Goal: Information Seeking & Learning: Learn about a topic

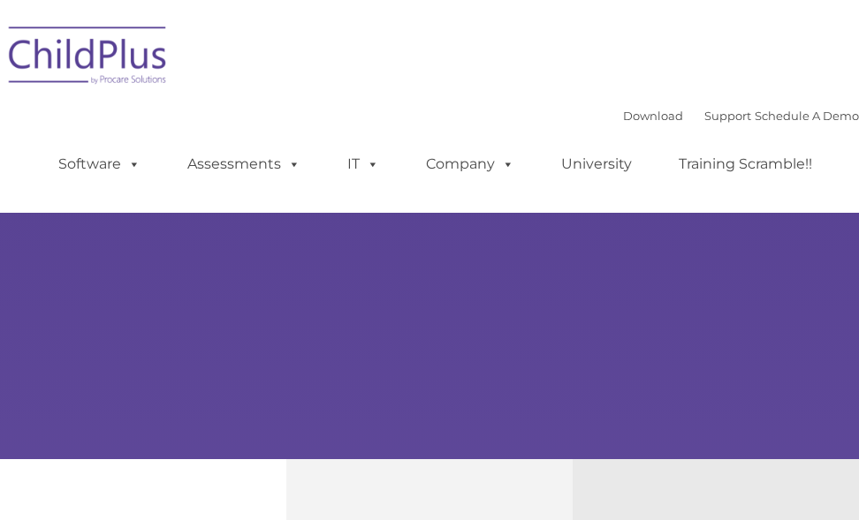
type input ""
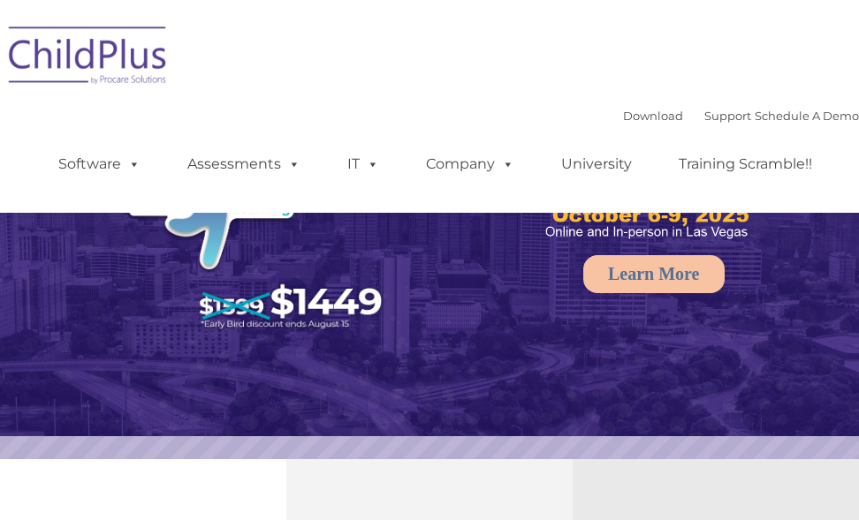
select select "MEDIUM"
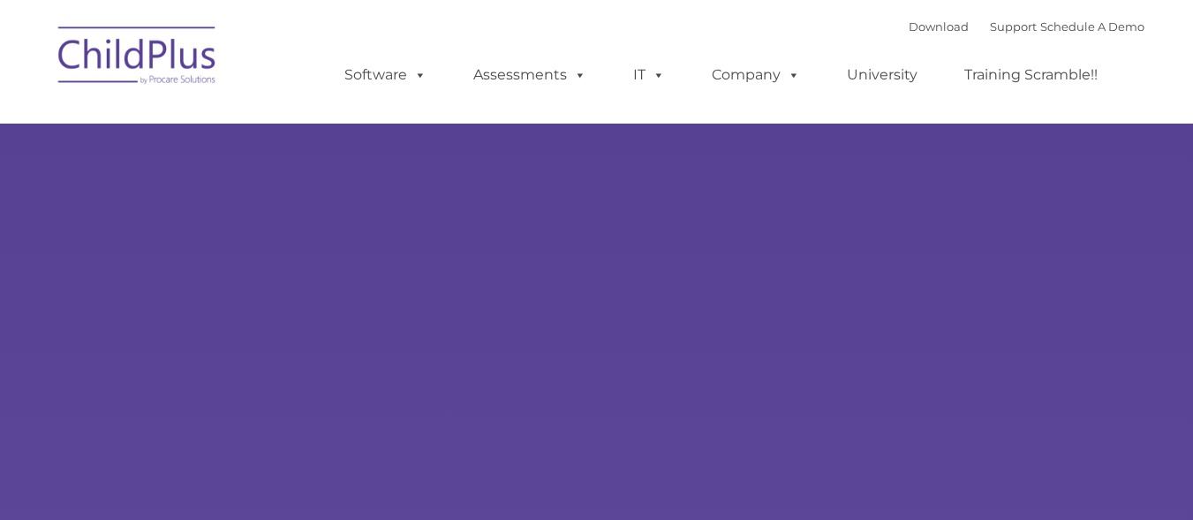
type input ""
select select "MEDIUM"
type input ""
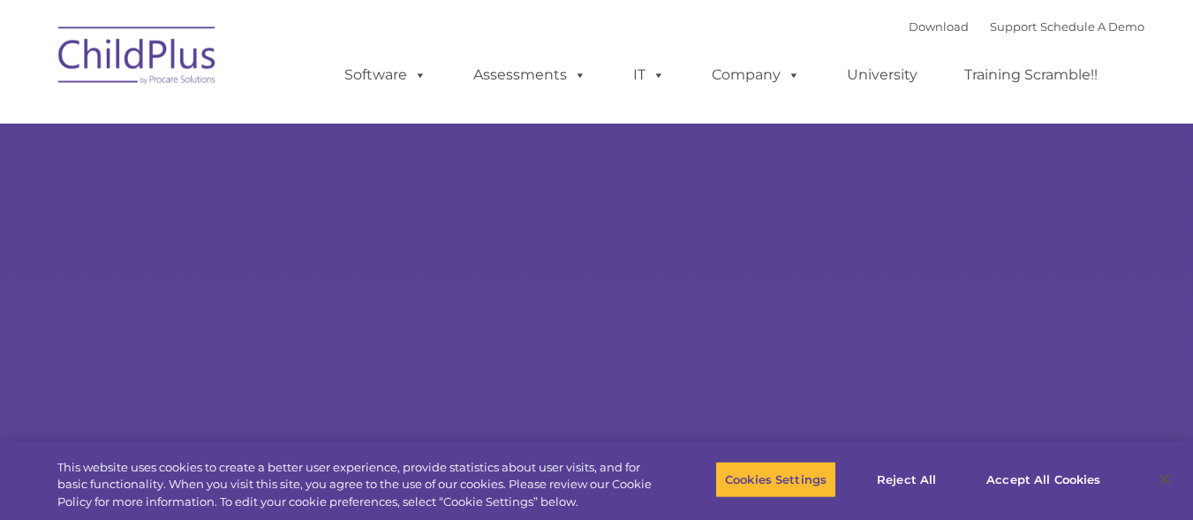
select select "MEDIUM"
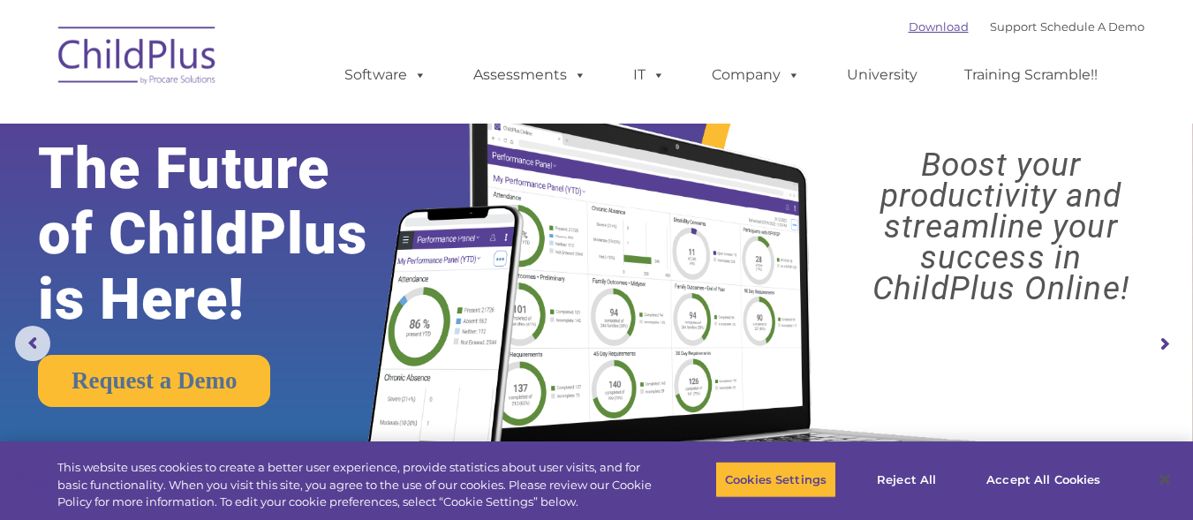
click at [912, 25] on link "Download" at bounding box center [939, 26] width 60 height 14
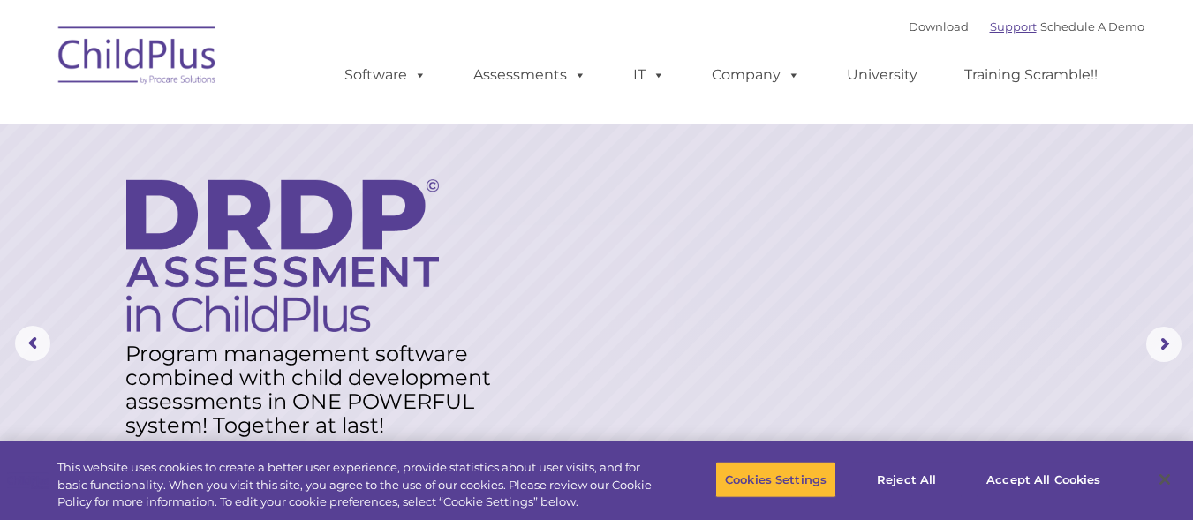
click at [990, 26] on link "Support" at bounding box center [1013, 26] width 47 height 14
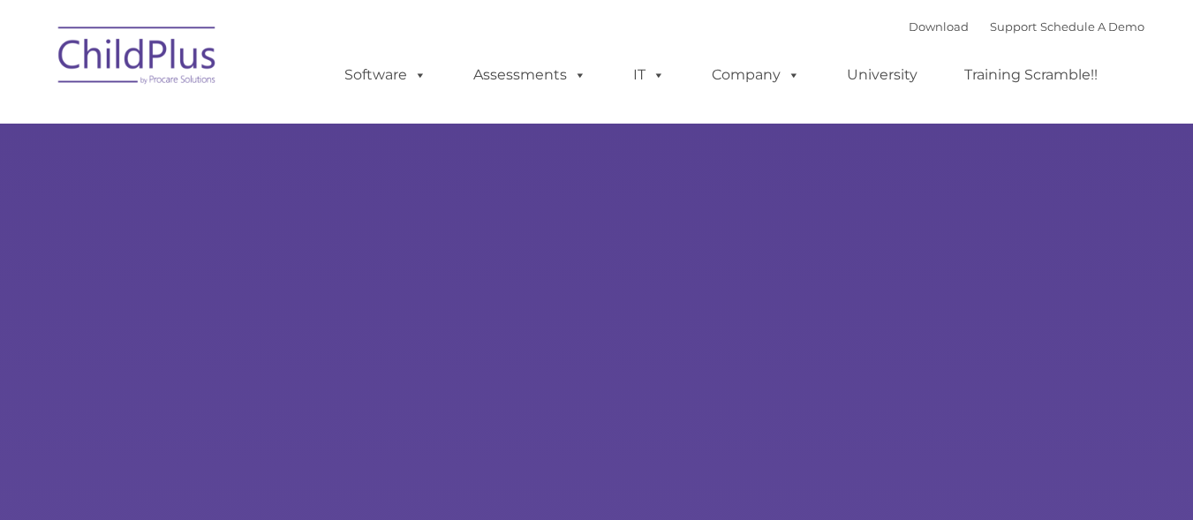
type input ""
select select "MEDIUM"
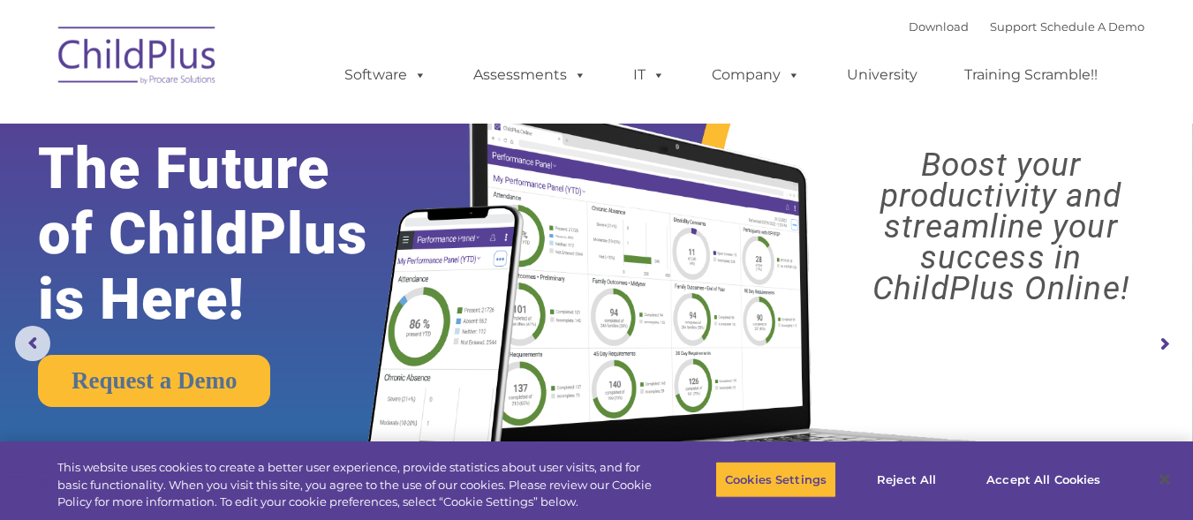
drag, startPoint x: 1199, startPoint y: 70, endPoint x: 840, endPoint y: 207, distance: 383.9
click at [840, 207] on rs-layer "Boost your productivity and streamline your success in ChildPlus Online!" at bounding box center [1001, 226] width 354 height 155
drag, startPoint x: 1161, startPoint y: 78, endPoint x: 1205, endPoint y: 184, distance: 114.8
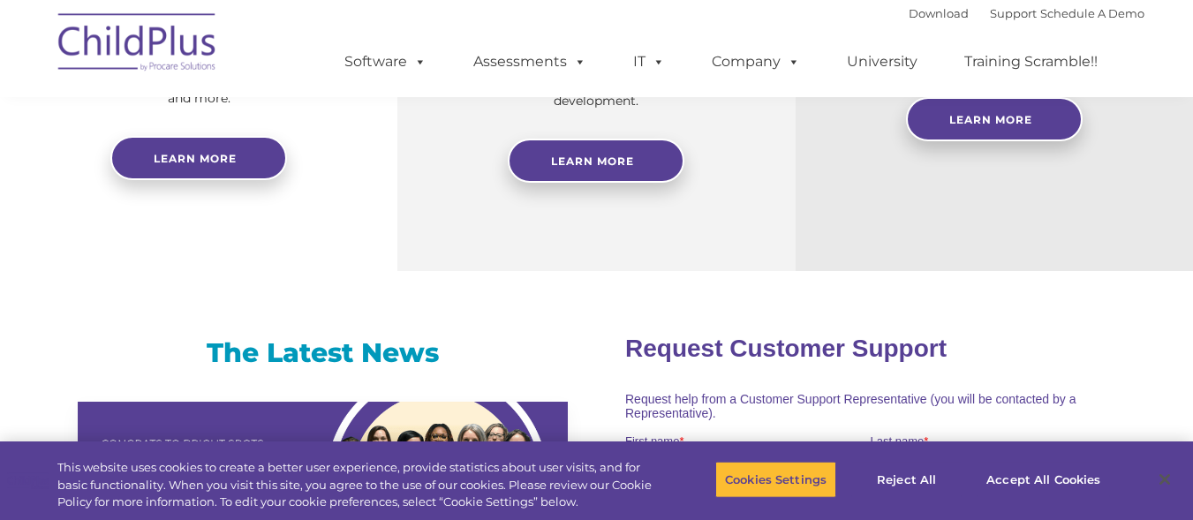
scroll to position [909, 0]
